Goal: Transaction & Acquisition: Subscribe to service/newsletter

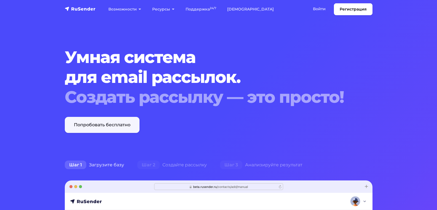
click at [98, 124] on link "Попробовать бесплатно" at bounding box center [102, 125] width 75 height 16
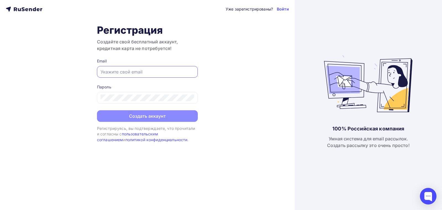
click at [103, 71] on input "text" at bounding box center [147, 71] width 94 height 7
click at [78, 85] on div "Уже зарегистрированы? Войти Регистрация Создайте свой бесплатный аккаунт, креди…" at bounding box center [147, 105] width 294 height 210
click at [102, 72] on input "text" at bounding box center [147, 71] width 94 height 7
click at [53, 105] on div "Уже зарегистрированы? Войти Регистрация Создайте свой бесплатный аккаунт, креди…" at bounding box center [147, 105] width 294 height 210
click at [107, 70] on input "text" at bounding box center [147, 71] width 94 height 7
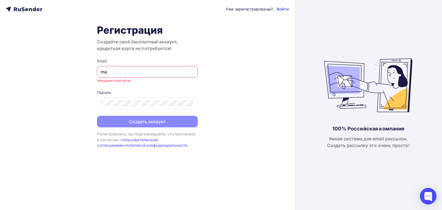
type input "[EMAIL_ADDRESS][DOMAIN_NAME]"
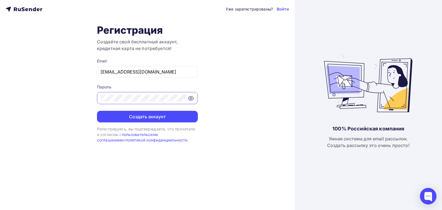
click at [97, 111] on button "Создать аккаунт" at bounding box center [147, 117] width 101 height 12
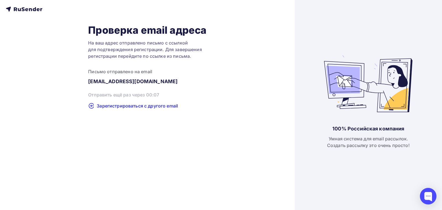
click at [32, 10] on icon at bounding box center [24, 9] width 36 height 7
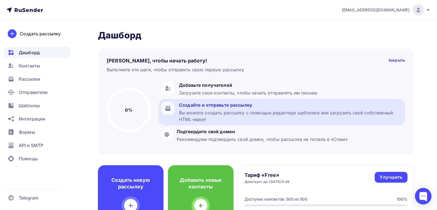
click at [204, 106] on div "Создайте и отправьте рассылку" at bounding box center [291, 105] width 224 height 7
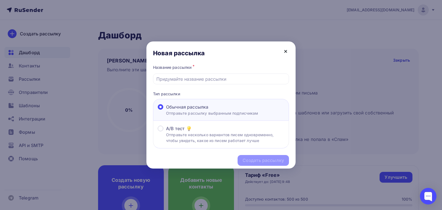
click at [285, 50] on icon at bounding box center [285, 51] width 7 height 7
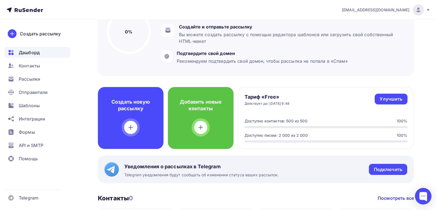
scroll to position [83, 0]
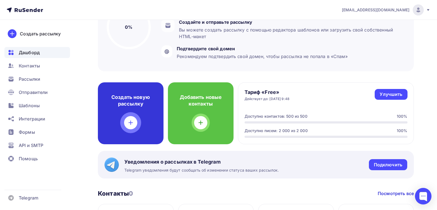
click at [129, 124] on icon at bounding box center [131, 122] width 7 height 7
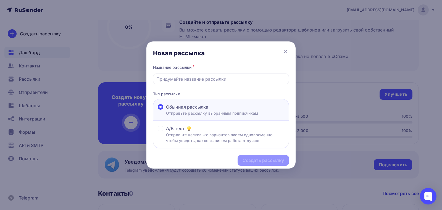
click at [188, 109] on span "Обычная рассылка" at bounding box center [187, 106] width 42 height 7
click at [166, 110] on input "Обычная рассылка Отправьте рассылку выбранным подписчикам" at bounding box center [166, 110] width 0 height 0
click at [186, 136] on p "Отправьте несколько вариантов писем одновременно, чтобы увидеть, какое из писем…" at bounding box center [225, 138] width 118 height 12
click at [166, 132] on input "A/B тест Отправьте несколько вариантов писем одновременно, чтобы увидеть, какое…" at bounding box center [166, 132] width 0 height 0
click at [187, 109] on span "Обычная рассылка" at bounding box center [187, 106] width 42 height 7
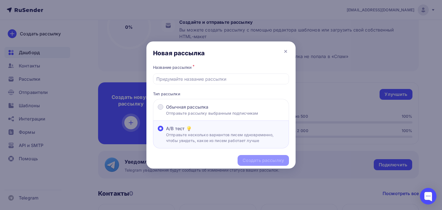
click at [166, 110] on input "Обычная рассылка Отправьте рассылку выбранным подписчикам" at bounding box center [166, 110] width 0 height 0
click at [176, 79] on input "text" at bounding box center [220, 79] width 129 height 7
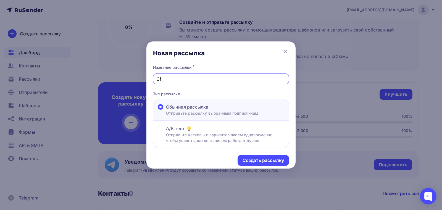
type input "C"
type input "Санаторий оптимист"
drag, startPoint x: 272, startPoint y: 160, endPoint x: 267, endPoint y: 160, distance: 4.2
click at [271, 160] on div "Создать рассылку" at bounding box center [262, 160] width 41 height 6
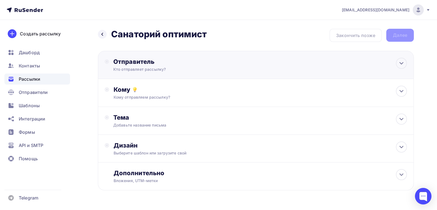
click at [137, 64] on div "Отправитель" at bounding box center [173, 62] width 120 height 8
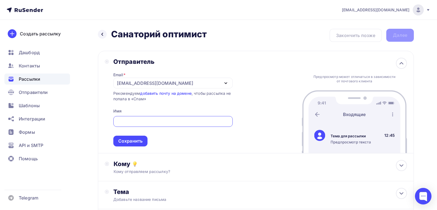
click at [118, 121] on input "text" at bounding box center [172, 121] width 113 height 7
drag, startPoint x: 184, startPoint y: 121, endPoint x: 115, endPoint y: 121, distance: 69.8
click at [115, 121] on div "[PERSON_NAME]" at bounding box center [173, 121] width 120 height 11
click at [116, 123] on div "Оптимист" at bounding box center [173, 121] width 120 height 11
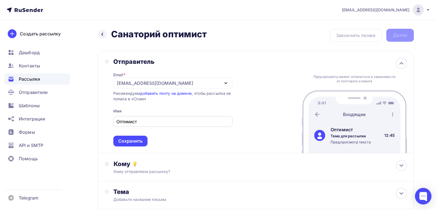
click at [142, 122] on input "Оптимист" at bounding box center [172, 121] width 113 height 7
click at [117, 121] on input "Оптимист" at bounding box center [172, 121] width 113 height 7
type input "Санаторий Оптимист"
click at [130, 144] on div "Сохранить" at bounding box center [130, 141] width 24 height 6
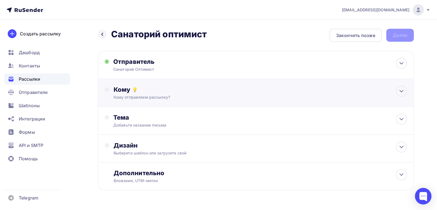
click at [170, 95] on div "Кому отправляем рассылку?" at bounding box center [246, 97] width 264 height 6
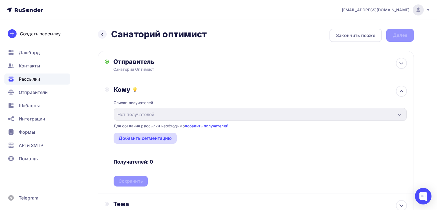
click at [154, 139] on div "Добавить сегментацию" at bounding box center [146, 138] width 54 height 7
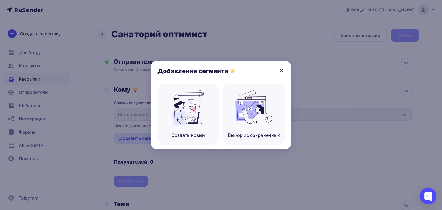
click at [280, 69] on icon at bounding box center [281, 70] width 2 height 2
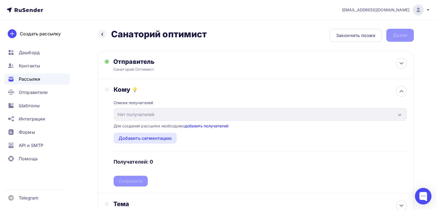
click at [209, 126] on link "добавить получателей" at bounding box center [207, 125] width 44 height 5
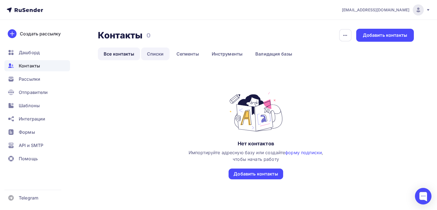
click at [161, 54] on link "Списки" at bounding box center [155, 53] width 28 height 13
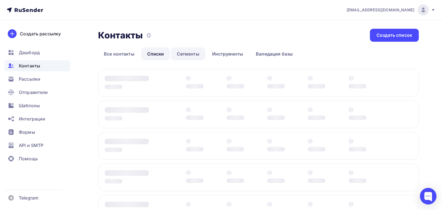
click at [188, 53] on link "Сегменты" at bounding box center [188, 53] width 34 height 13
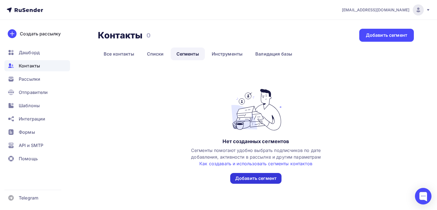
click at [252, 177] on div "Добавить сегмент" at bounding box center [255, 178] width 41 height 6
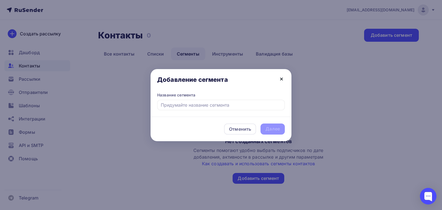
click at [281, 79] on icon at bounding box center [281, 79] width 2 height 2
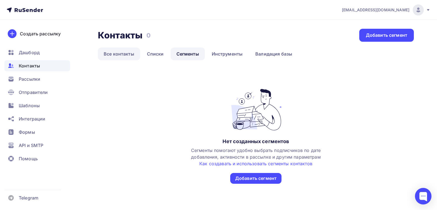
click at [117, 54] on link "Все контакты" at bounding box center [119, 53] width 42 height 13
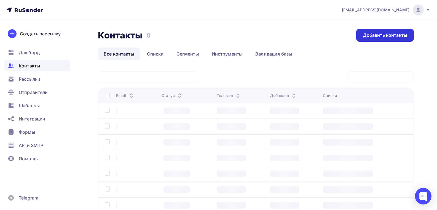
click at [380, 36] on div "Добавить контакты" at bounding box center [385, 35] width 44 height 6
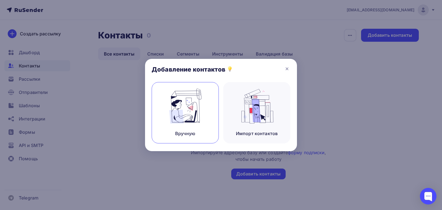
click at [186, 133] on div "Вручную" at bounding box center [185, 133] width 20 height 7
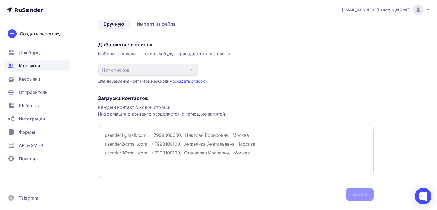
scroll to position [41, 0]
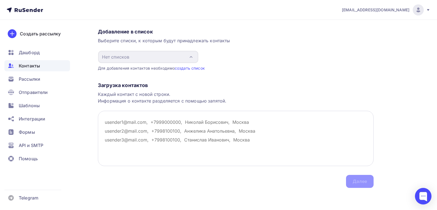
drag, startPoint x: 104, startPoint y: 122, endPoint x: 133, endPoint y: 131, distance: 30.0
click at [250, 142] on textarea at bounding box center [236, 138] width 276 height 55
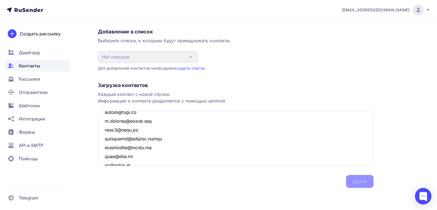
scroll to position [945, 0]
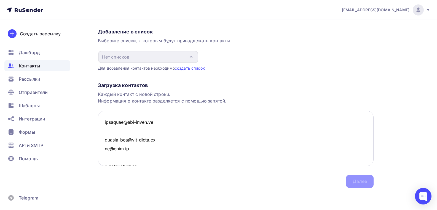
click at [162, 125] on textarea at bounding box center [236, 138] width 276 height 55
click at [155, 113] on textarea at bounding box center [236, 138] width 276 height 55
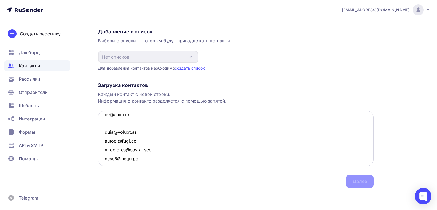
scroll to position [927, 0]
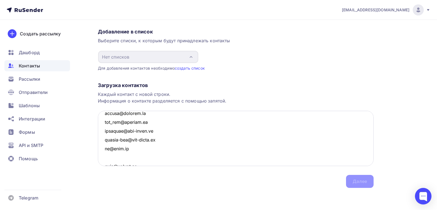
click at [132, 147] on textarea at bounding box center [236, 138] width 276 height 55
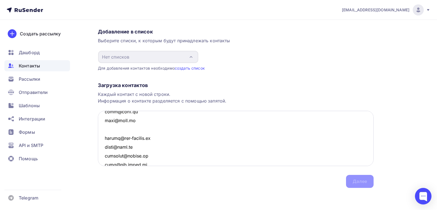
scroll to position [1148, 0]
click at [142, 117] on textarea at bounding box center [236, 138] width 276 height 55
click at [143, 122] on textarea at bounding box center [236, 138] width 276 height 55
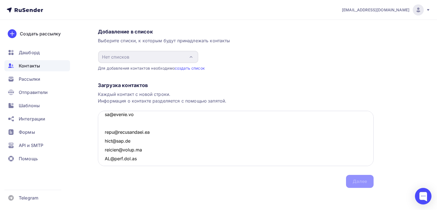
scroll to position [651, 0]
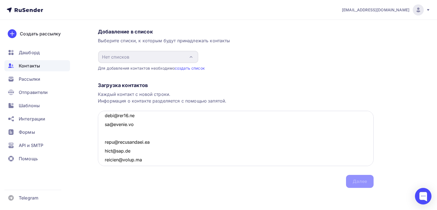
click at [143, 122] on textarea at bounding box center [236, 138] width 276 height 55
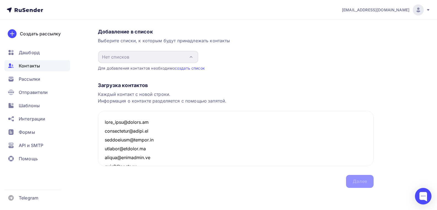
type textarea "[EMAIL_ADDRESS][DOMAIN_NAME] [EMAIL_ADDRESS][DOMAIN_NAME] [EMAIL_ADDRESS][DOMAI…"
click at [258, 82] on div "Загрузка контактов Каждый контакт с новой строки. Информация о контакте разделя…" at bounding box center [236, 129] width 276 height 117
click at [408, 118] on div "Назад Добавление контактов Добавление контактов Вручную Импорт из файла Вручную…" at bounding box center [218, 94] width 437 height 231
click at [149, 121] on textarea at bounding box center [236, 138] width 276 height 55
click at [80, 80] on div "Назад Добавление контактов Добавление контактов Вручную Импорт из файла Вручную…" at bounding box center [218, 94] width 437 height 231
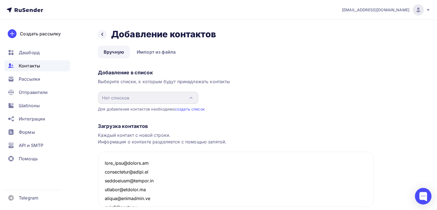
click at [116, 51] on link "Вручную" at bounding box center [114, 52] width 32 height 13
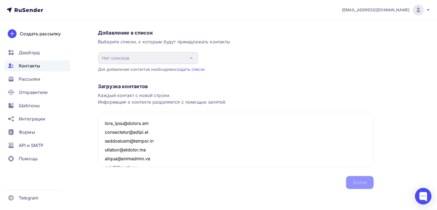
scroll to position [41, 0]
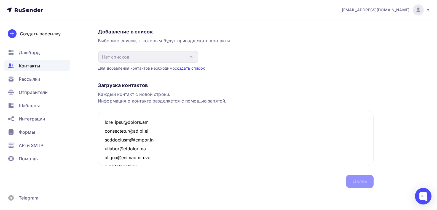
click at [185, 69] on link "создать список" at bounding box center [190, 68] width 30 height 5
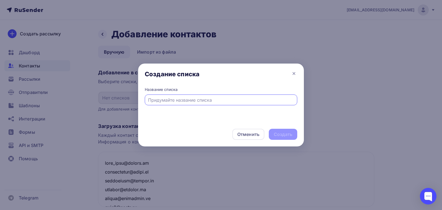
click at [150, 99] on input "text" at bounding box center [221, 100] width 146 height 7
type input "Санаторий Оптимист"
click at [286, 134] on div "Создать" at bounding box center [283, 134] width 18 height 6
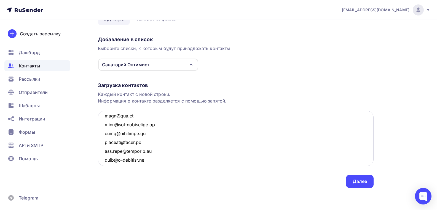
scroll to position [1434, 0]
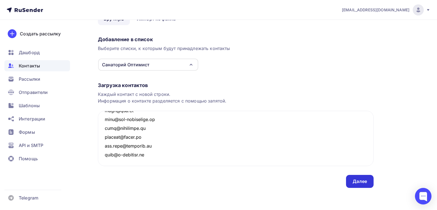
click at [359, 180] on div "Далее" at bounding box center [360, 181] width 14 height 6
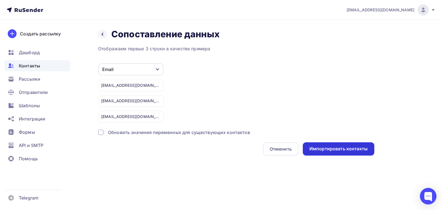
click at [331, 152] on div "Импортировать контакты" at bounding box center [338, 148] width 58 height 6
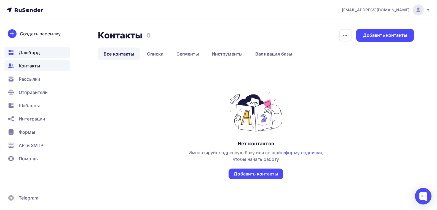
click at [31, 53] on span "Дашборд" at bounding box center [29, 52] width 21 height 7
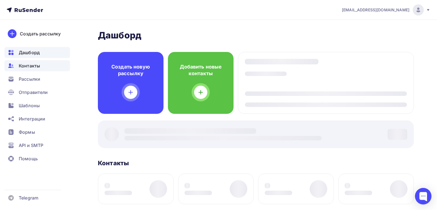
click at [27, 67] on span "Контакты" at bounding box center [29, 65] width 21 height 7
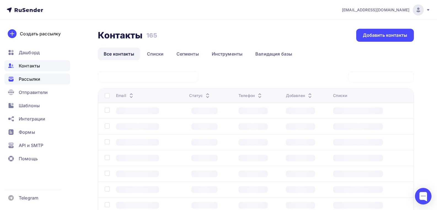
scroll to position [61, 0]
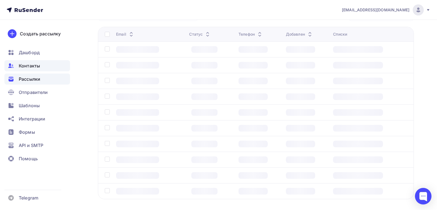
click at [154, 55] on td at bounding box center [142, 49] width 89 height 16
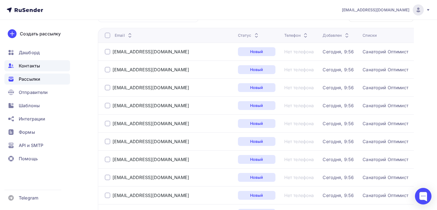
scroll to position [0, 0]
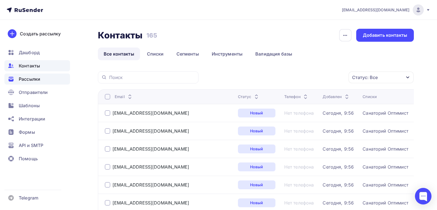
click at [30, 79] on span "Рассылки" at bounding box center [30, 79] width 22 height 7
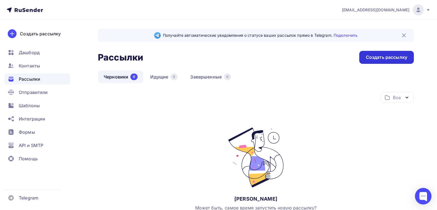
click at [389, 56] on div "Создать рассылку" at bounding box center [386, 57] width 41 height 6
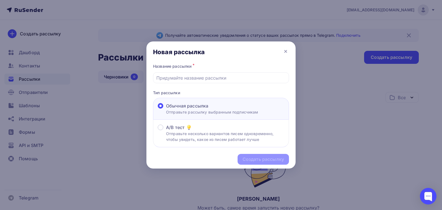
click at [193, 107] on span "Обычная рассылка" at bounding box center [187, 105] width 42 height 7
click at [166, 109] on input "Обычная рассылка Отправьте рассылку выбранным подписчикам" at bounding box center [166, 109] width 0 height 0
click at [180, 79] on input "text" at bounding box center [220, 78] width 129 height 7
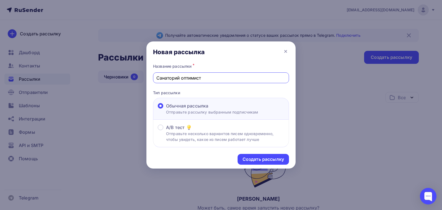
click at [201, 77] on input "Санаторий оптимист" at bounding box center [220, 78] width 129 height 7
drag, startPoint x: 202, startPoint y: 78, endPoint x: 155, endPoint y: 78, distance: 46.9
click at [155, 78] on div "Санаторий оптимист" at bounding box center [221, 77] width 136 height 11
paste input "о-курортное лечение для повышения качества жизни"
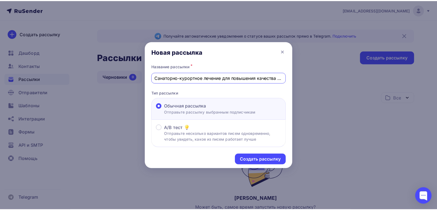
scroll to position [0, 9]
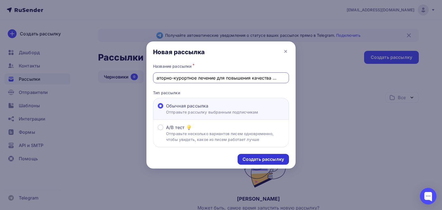
type input "Санаторно-курортное лечение для повышения качества жизни"
drag, startPoint x: 263, startPoint y: 157, endPoint x: 256, endPoint y: 154, distance: 7.9
click at [262, 157] on div "Создать рассылку" at bounding box center [262, 159] width 41 height 6
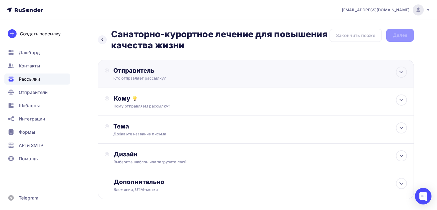
click at [141, 76] on div "Кто отправляет рассылку?" at bounding box center [167, 78] width 108 height 6
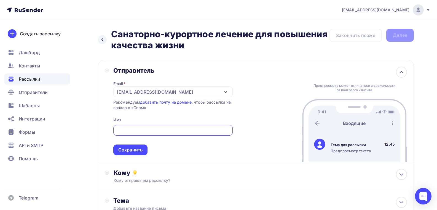
click at [121, 129] on input "text" at bounding box center [172, 130] width 113 height 7
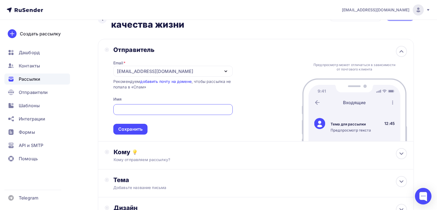
scroll to position [55, 0]
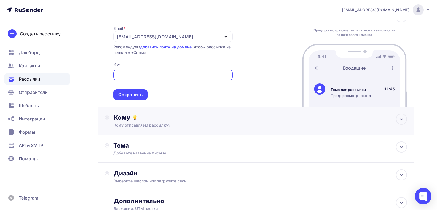
click at [167, 119] on div "Кому" at bounding box center [261, 117] width 294 height 8
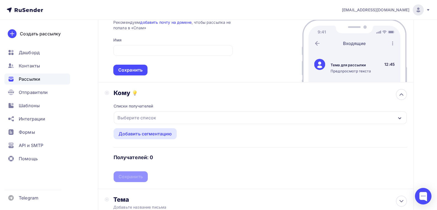
scroll to position [110, 0]
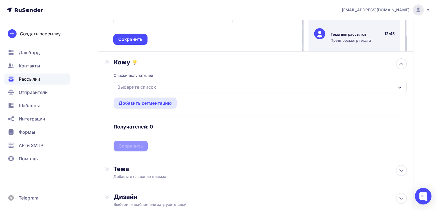
click at [142, 89] on div "Выберите список" at bounding box center [136, 87] width 43 height 10
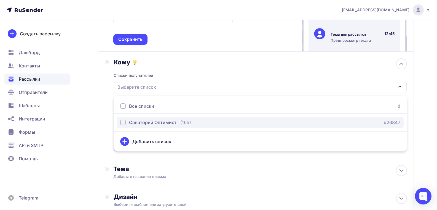
click at [149, 121] on div "Санаторий Оптимист" at bounding box center [152, 122] width 47 height 7
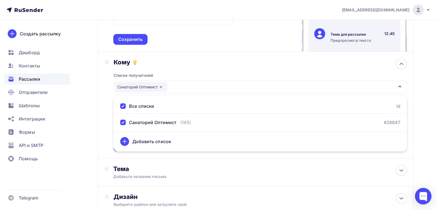
click at [107, 103] on div "Кому Списки получателей Санаторий Оптимист Все списки id Санаторий Оптимист (16…" at bounding box center [256, 104] width 302 height 93
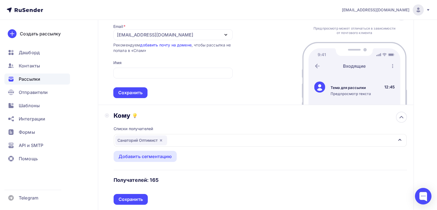
scroll to position [55, 0]
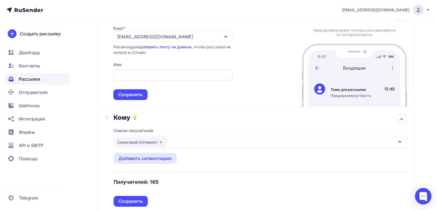
click at [125, 73] on input "text" at bounding box center [172, 75] width 113 height 7
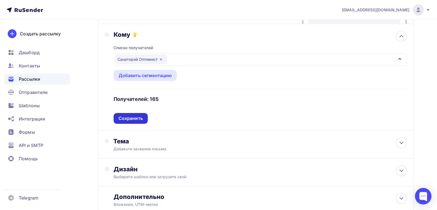
type input "[PERSON_NAME]"
click at [128, 119] on div "Сохранить" at bounding box center [131, 118] width 24 height 6
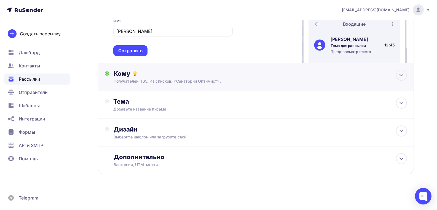
scroll to position [99, 0]
click at [137, 105] on div "Тема Добавьте название письма Тема * Рекомендуем использовать не более 150 симв…" at bounding box center [167, 104] width 109 height 14
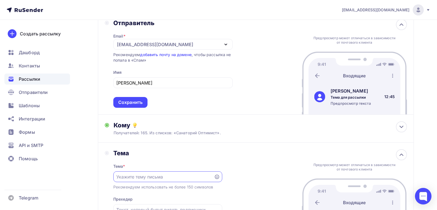
scroll to position [138, 0]
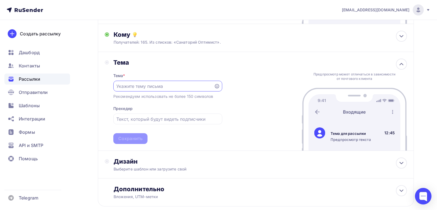
click at [118, 86] on input "text" at bounding box center [163, 86] width 94 height 7
paste input "Санаторно-курортное лечение для повышения качества жизни"
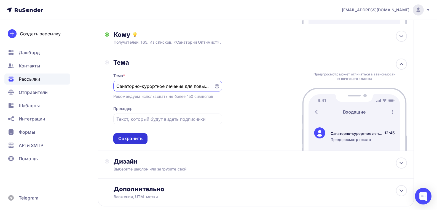
scroll to position [0, 44]
type input "Санаторно-курортное лечение для повышения качества жизни"
drag, startPoint x: 212, startPoint y: 87, endPoint x: 117, endPoint y: 87, distance: 94.9
click at [117, 87] on div "Санаторно-курортное лечение для повышения качества жизни" at bounding box center [167, 86] width 109 height 11
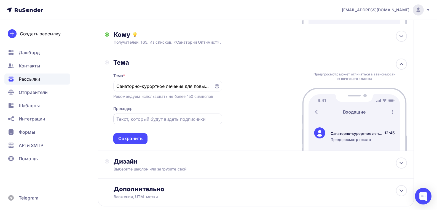
click at [120, 118] on input "text" at bounding box center [167, 119] width 103 height 7
paste input "Санаторно-курортное лечение для повышения качества жизни"
type input "Санаторно-курортное лечение для повышения качества жизни"
click at [131, 86] on input "Санаторно-курортное лечение для повышения качества жизни" at bounding box center [163, 86] width 94 height 7
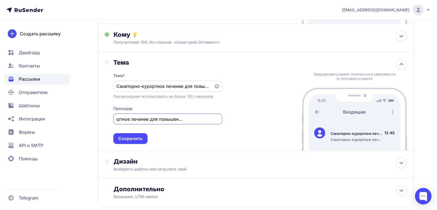
scroll to position [0, 0]
click at [117, 86] on input "Санаторно-курортное лечение для повышения качества жизни" at bounding box center [163, 86] width 94 height 7
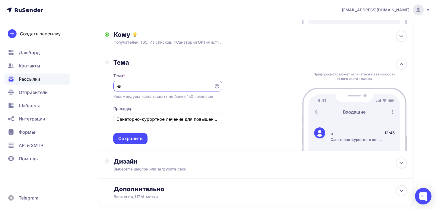
type input "и"
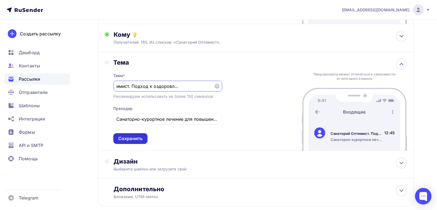
type input "Санаторий Оптимист. Подход к оздоровлению по новому."
click at [131, 136] on div "Сохранить" at bounding box center [130, 138] width 24 height 6
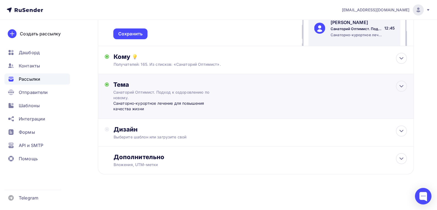
scroll to position [116, 0]
click at [143, 131] on div "Дизайн" at bounding box center [261, 129] width 294 height 8
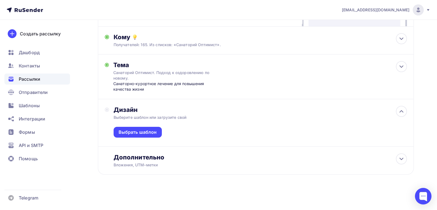
scroll to position [136, 0]
click at [136, 132] on div "Выбрать шаблон" at bounding box center [138, 132] width 38 height 6
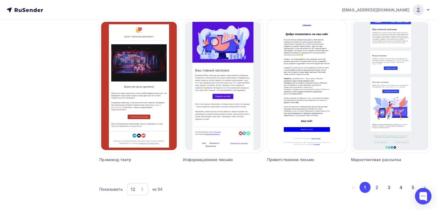
scroll to position [356, 0]
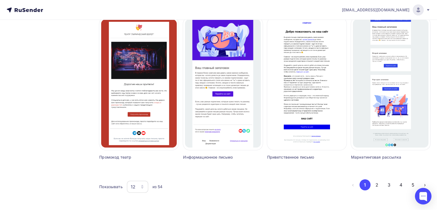
click at [142, 187] on icon "button" at bounding box center [142, 186] width 4 height 4
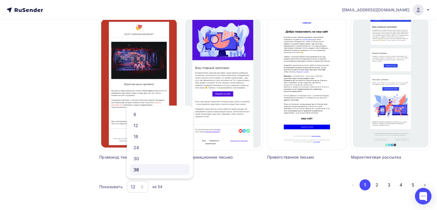
click at [135, 168] on div "36" at bounding box center [160, 169] width 53 height 7
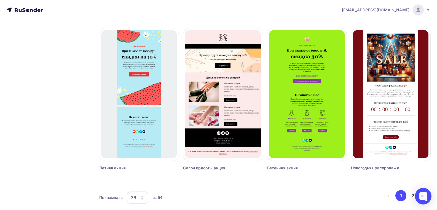
scroll to position [1264, 0]
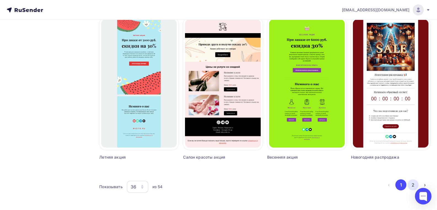
click at [412, 184] on button "2" at bounding box center [413, 184] width 11 height 11
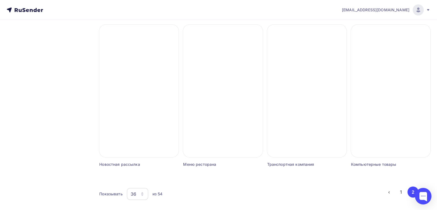
scroll to position [659, 0]
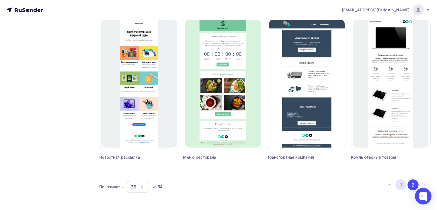
click at [402, 185] on button "1" at bounding box center [401, 184] width 11 height 11
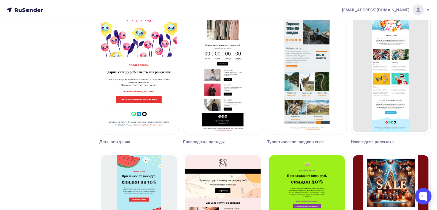
scroll to position [1100, 0]
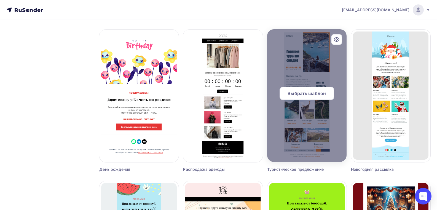
click at [307, 93] on span "Выбрать шаблон" at bounding box center [307, 93] width 38 height 7
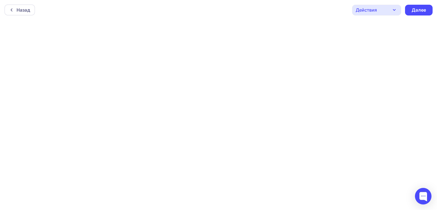
click at [394, 11] on icon "button" at bounding box center [394, 10] width 7 height 7
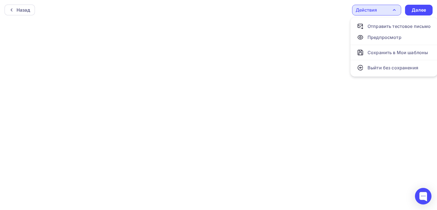
click at [339, 11] on div "Назад Действия Отправить тестовое письмо Предпросмотр Сохранить в Мои шаблоны В…" at bounding box center [218, 10] width 437 height 20
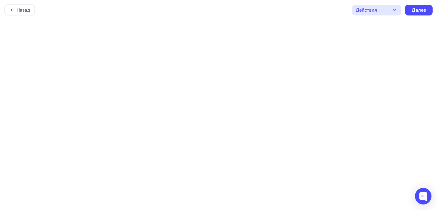
scroll to position [1, 0]
